Goal: Task Accomplishment & Management: Manage account settings

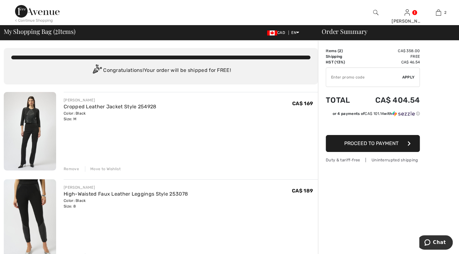
click at [76, 171] on div "Remove" at bounding box center [71, 169] width 15 height 6
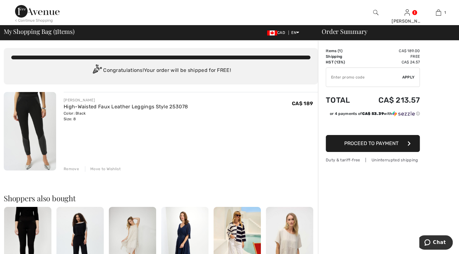
click at [391, 146] on span "Proceed to Payment" at bounding box center [371, 143] width 54 height 6
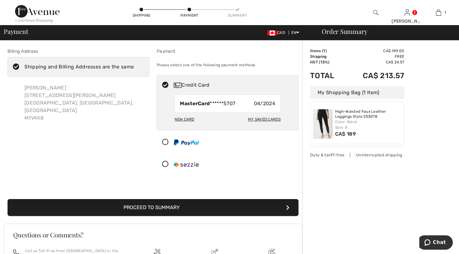
click at [187, 124] on div "New Card" at bounding box center [184, 119] width 19 height 11
radio input "true"
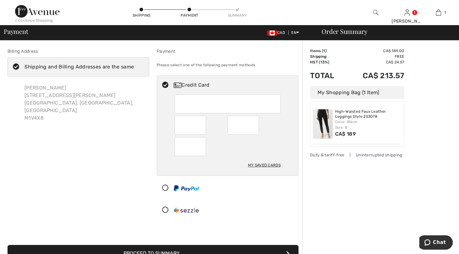
drag, startPoint x: 458, startPoint y: 43, endPoint x: 467, endPoint y: 92, distance: 49.9
drag, startPoint x: 467, startPoint y: 92, endPoint x: 32, endPoint y: 146, distance: 438.5
click at [32, 146] on div "Billing Address Shipping and Billing Addresses are the same Carmela Pascoe 160 …" at bounding box center [78, 135] width 149 height 174
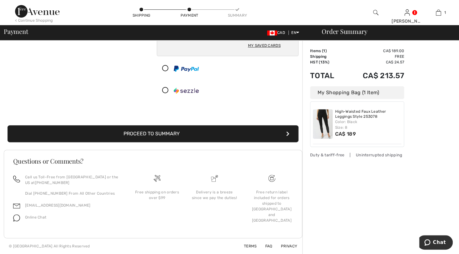
scroll to position [177, 0]
drag, startPoint x: 466, startPoint y: 145, endPoint x: 14, endPoint y: 10, distance: 471.6
click at [163, 125] on button "Proceed to Summary" at bounding box center [153, 133] width 291 height 17
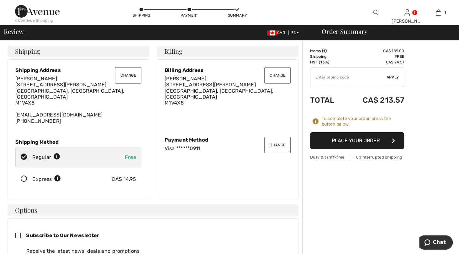
click at [365, 149] on button "Place Your Order" at bounding box center [357, 140] width 94 height 17
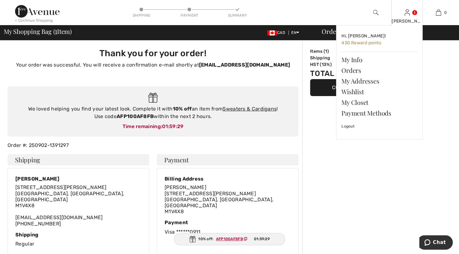
click at [404, 9] on img at bounding box center [406, 13] width 5 height 8
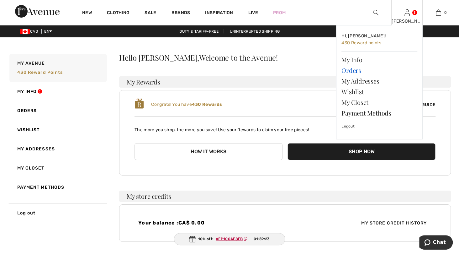
click at [353, 76] on link "Orders" at bounding box center [379, 70] width 76 height 11
click at [351, 75] on link "Orders" at bounding box center [379, 70] width 76 height 11
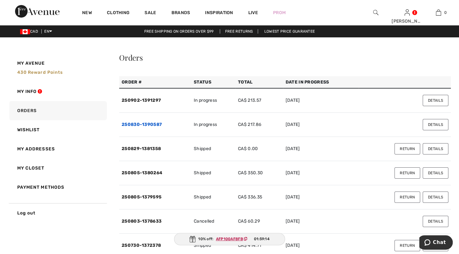
click at [155, 127] on link "250830-1390587" at bounding box center [142, 124] width 40 height 5
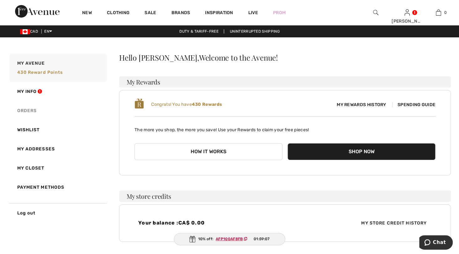
click at [30, 116] on link "Orders" at bounding box center [57, 110] width 99 height 19
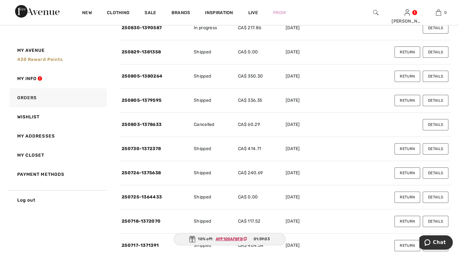
scroll to position [118, 0]
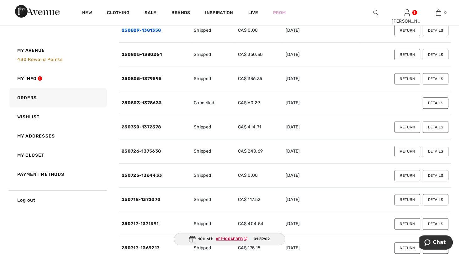
click at [149, 33] on link "250829-1381358" at bounding box center [141, 30] width 39 height 5
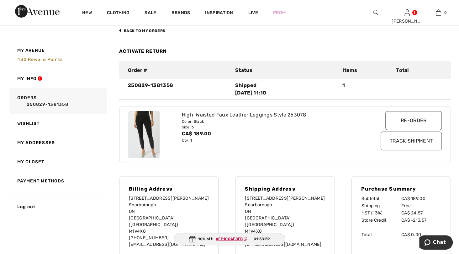
scroll to position [38, 0]
click at [145, 55] on link "Activate Return" at bounding box center [143, 52] width 48 height 6
click at [143, 55] on link "Activate Return" at bounding box center [143, 52] width 48 height 6
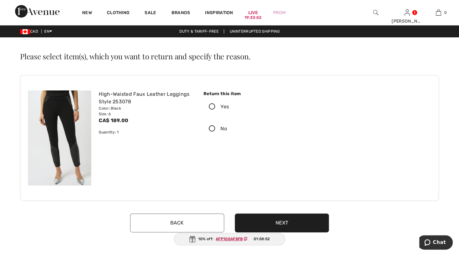
click at [216, 110] on icon at bounding box center [212, 106] width 17 height 7
click at [229, 116] on input "Yes" at bounding box center [231, 106] width 4 height 19
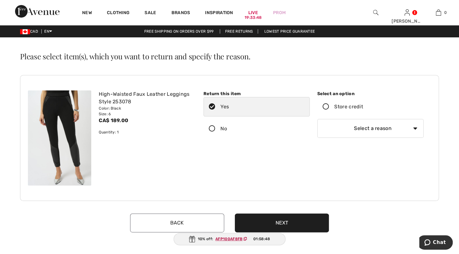
click at [410, 138] on select "Select a reason I received the wrong product or size My order arrived too late …" at bounding box center [370, 128] width 106 height 19
select select "1"
click at [317, 137] on select "Select a reason I received the wrong product or size My order arrived too late …" at bounding box center [370, 128] width 106 height 19
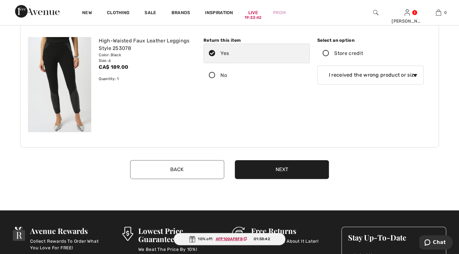
scroll to position [59, 0]
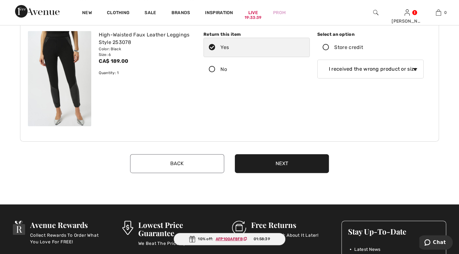
click at [334, 38] on div "Select an option" at bounding box center [370, 34] width 106 height 7
click at [329, 51] on icon at bounding box center [326, 47] width 17 height 7
click at [363, 57] on input "Store credit" at bounding box center [365, 47] width 4 height 19
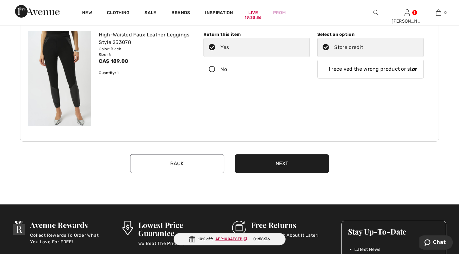
click at [280, 173] on button "Next" at bounding box center [282, 163] width 94 height 19
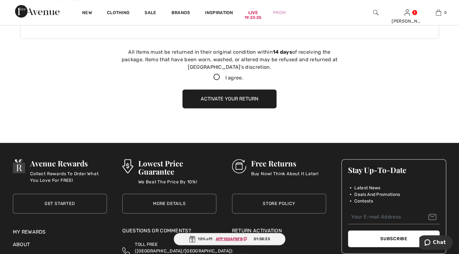
scroll to position [191, 0]
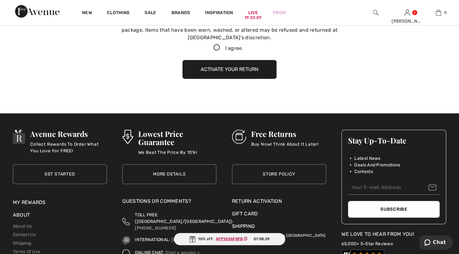
click at [216, 51] on icon at bounding box center [216, 48] width 17 height 7
click at [243, 50] on input "I agree." at bounding box center [245, 48] width 4 height 4
checkbox input "true"
click at [239, 79] on button "Activate your return" at bounding box center [229, 69] width 94 height 19
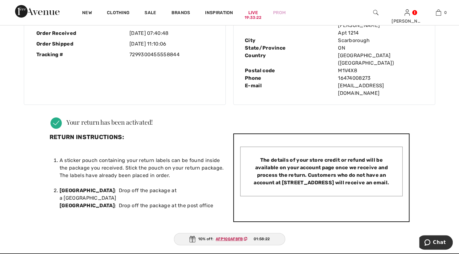
scroll to position [0, 0]
